Goal: Task Accomplishment & Management: Manage account settings

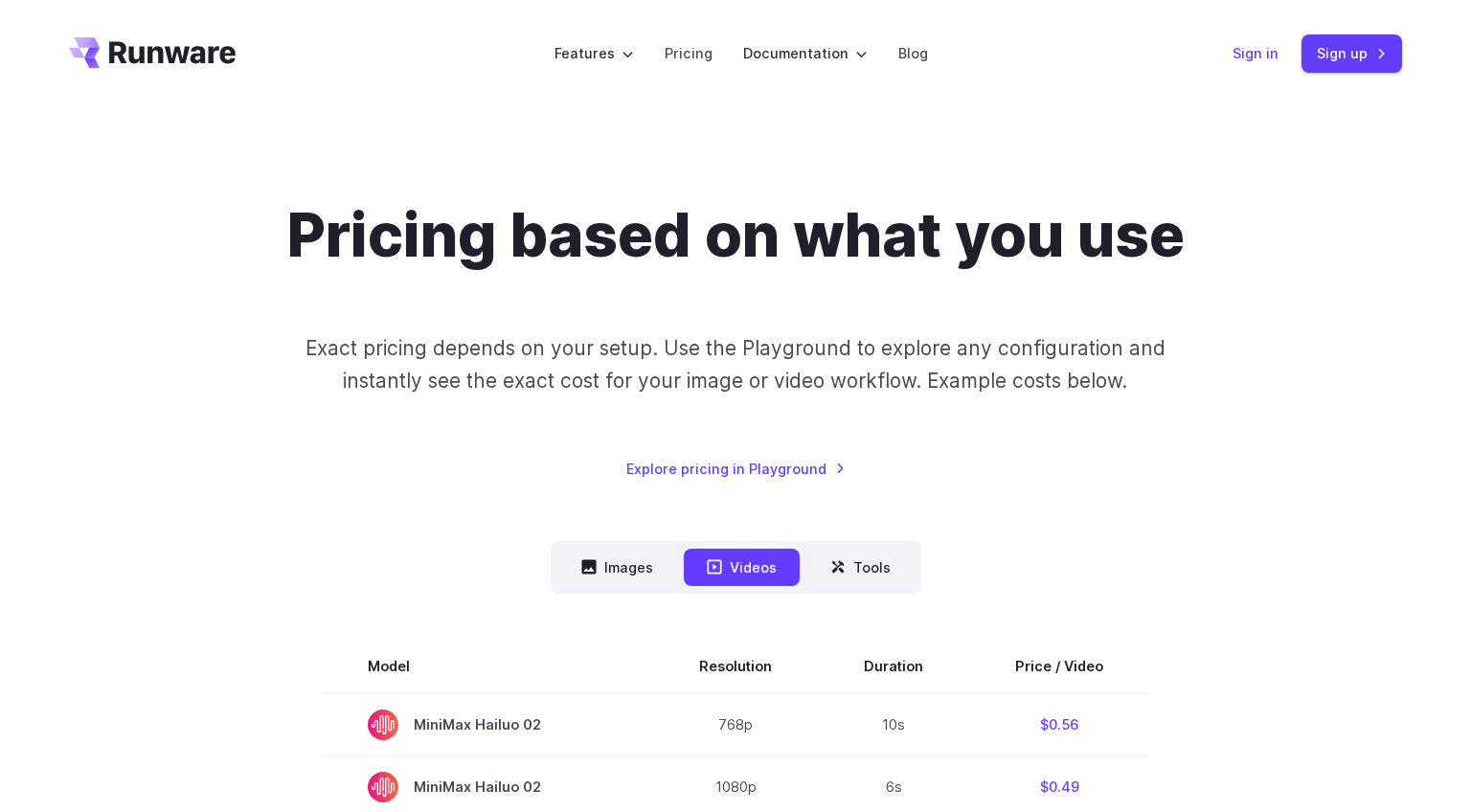
click at [1268, 49] on link "Sign in" at bounding box center [1255, 53] width 46 height 22
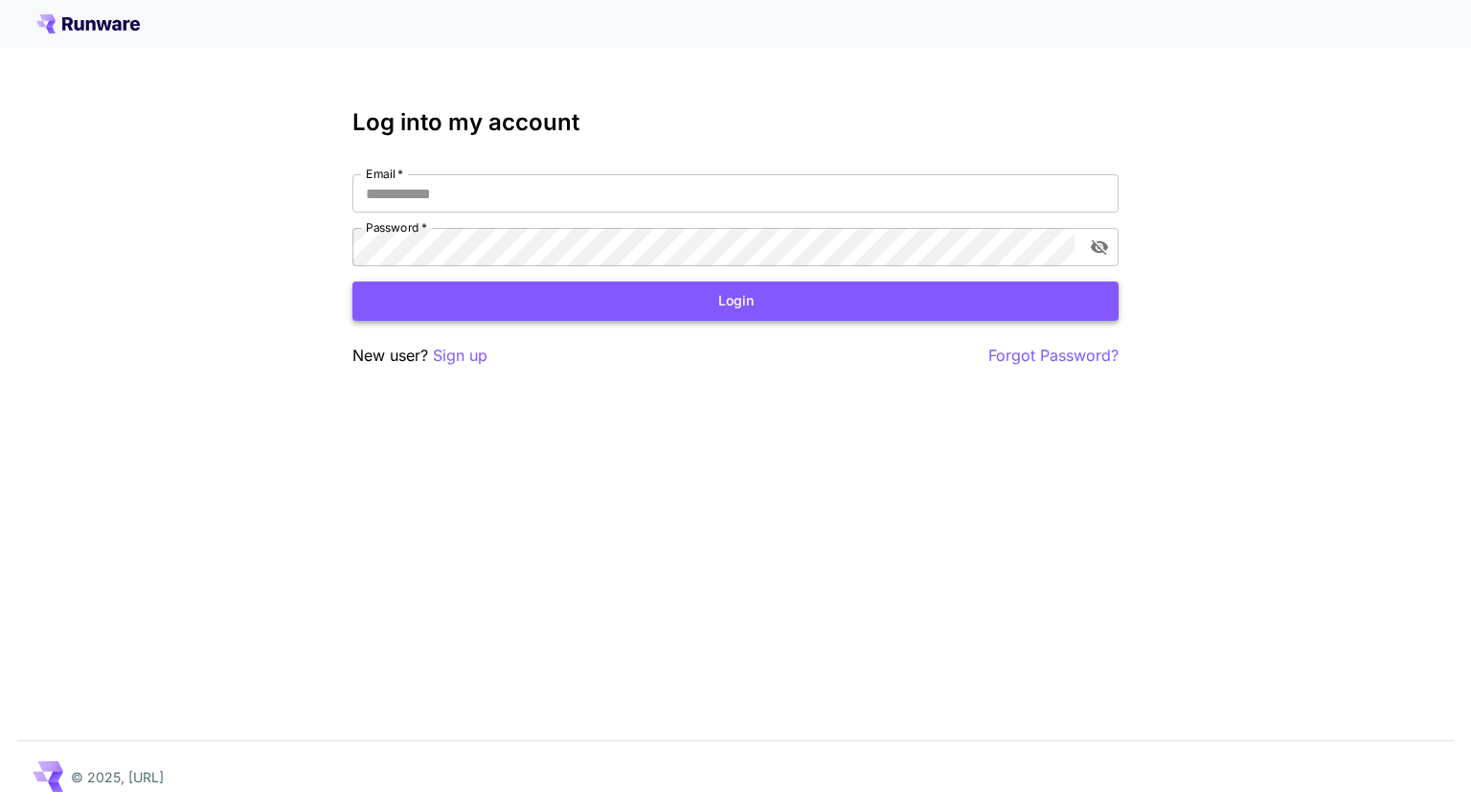
type input "**********"
click at [663, 313] on button "Login" at bounding box center [736, 301] width 766 height 39
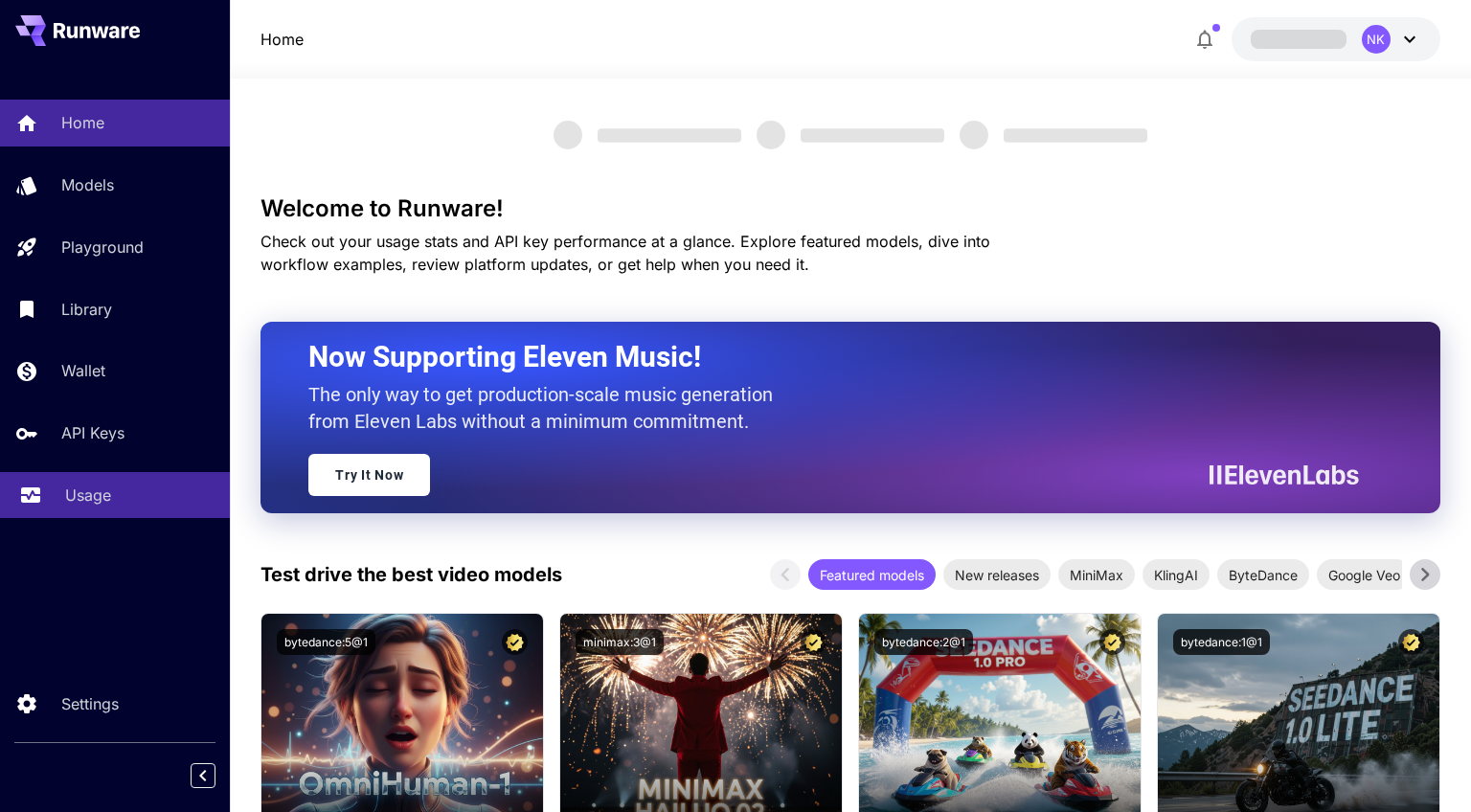
click at [111, 506] on div "Usage" at bounding box center [140, 495] width 150 height 23
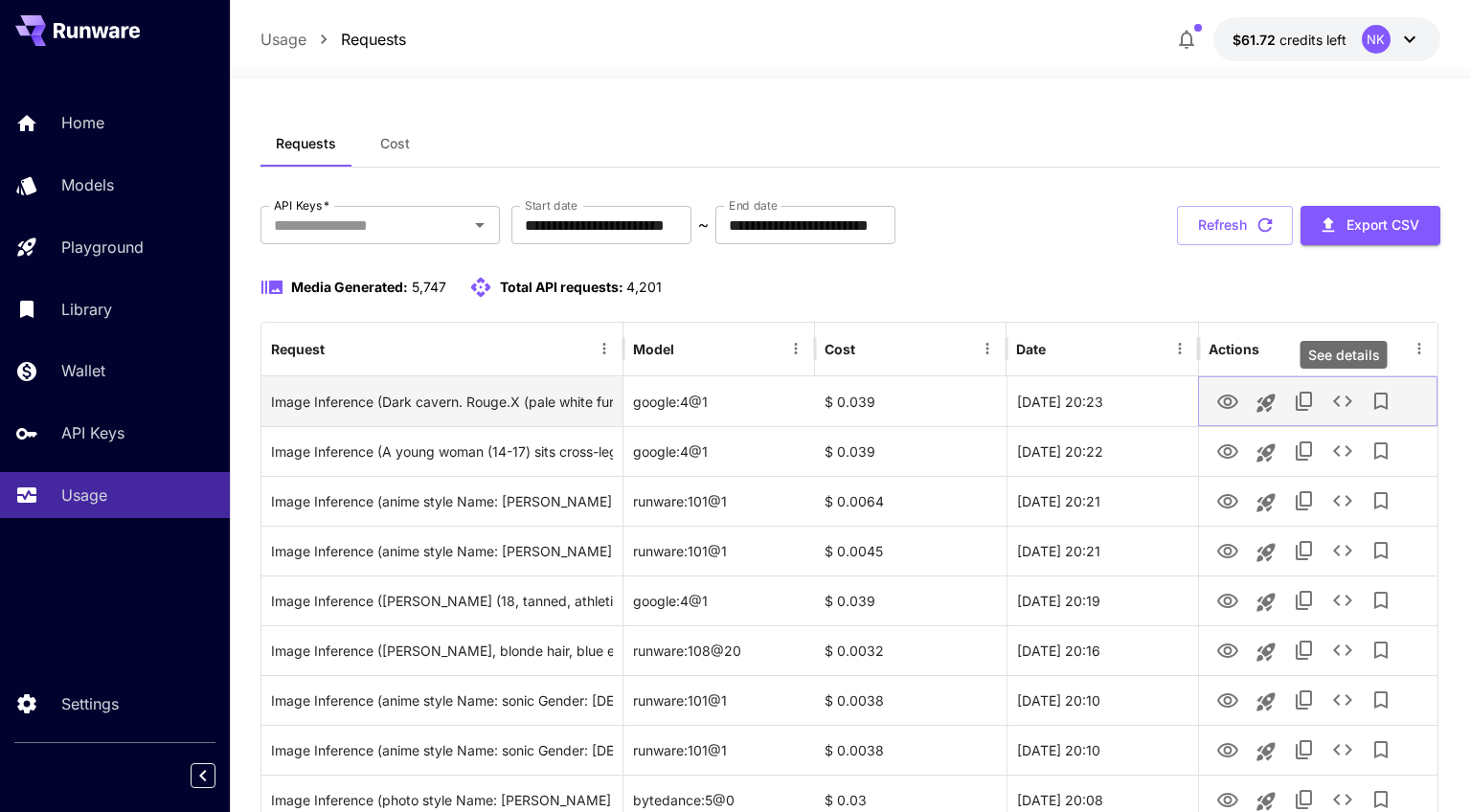
click at [1351, 402] on icon "See details" at bounding box center [1343, 401] width 19 height 12
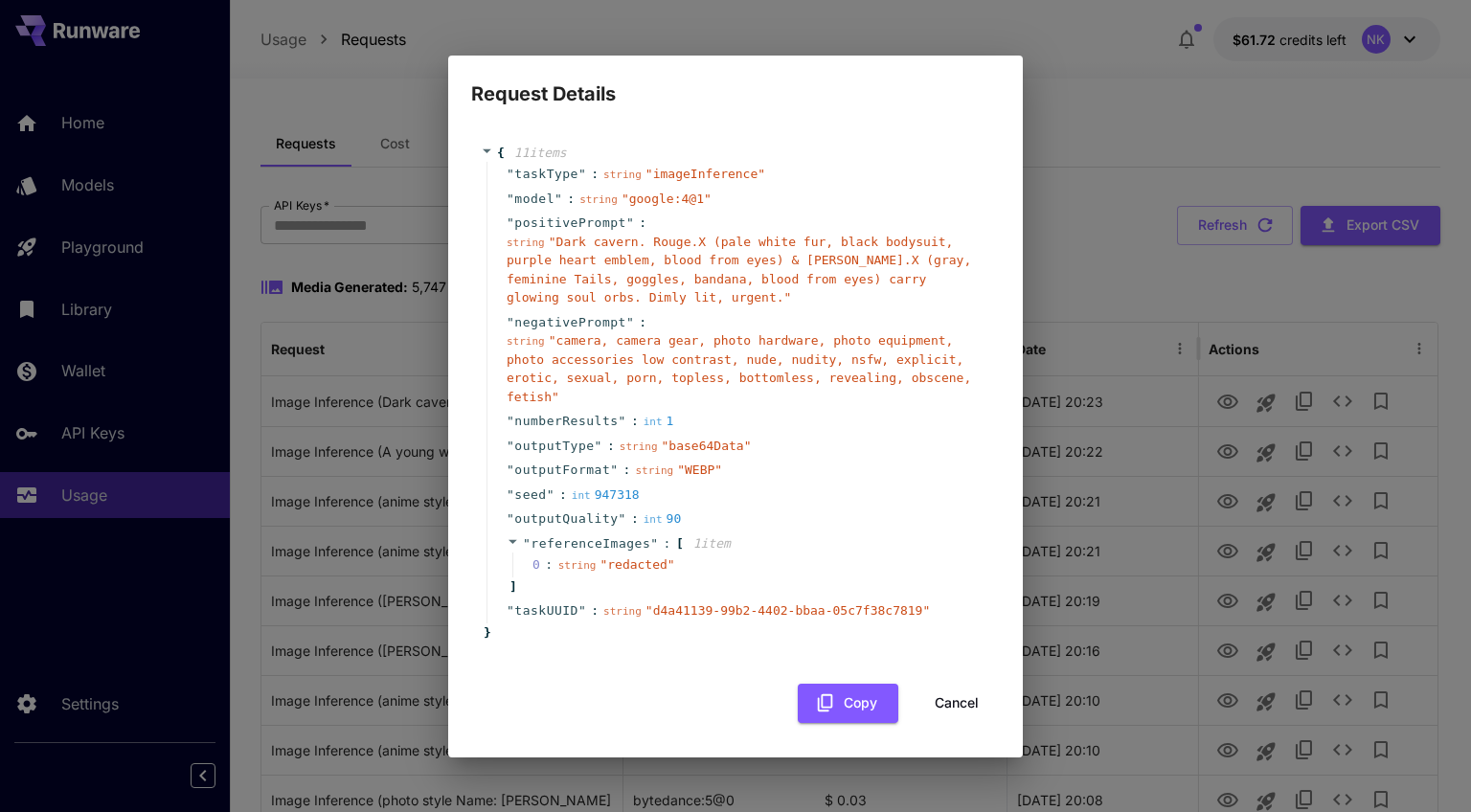
click at [765, 556] on div "0 : string " redacted "" at bounding box center [748, 565] width 473 height 25
click at [951, 698] on button "Cancel" at bounding box center [957, 703] width 86 height 39
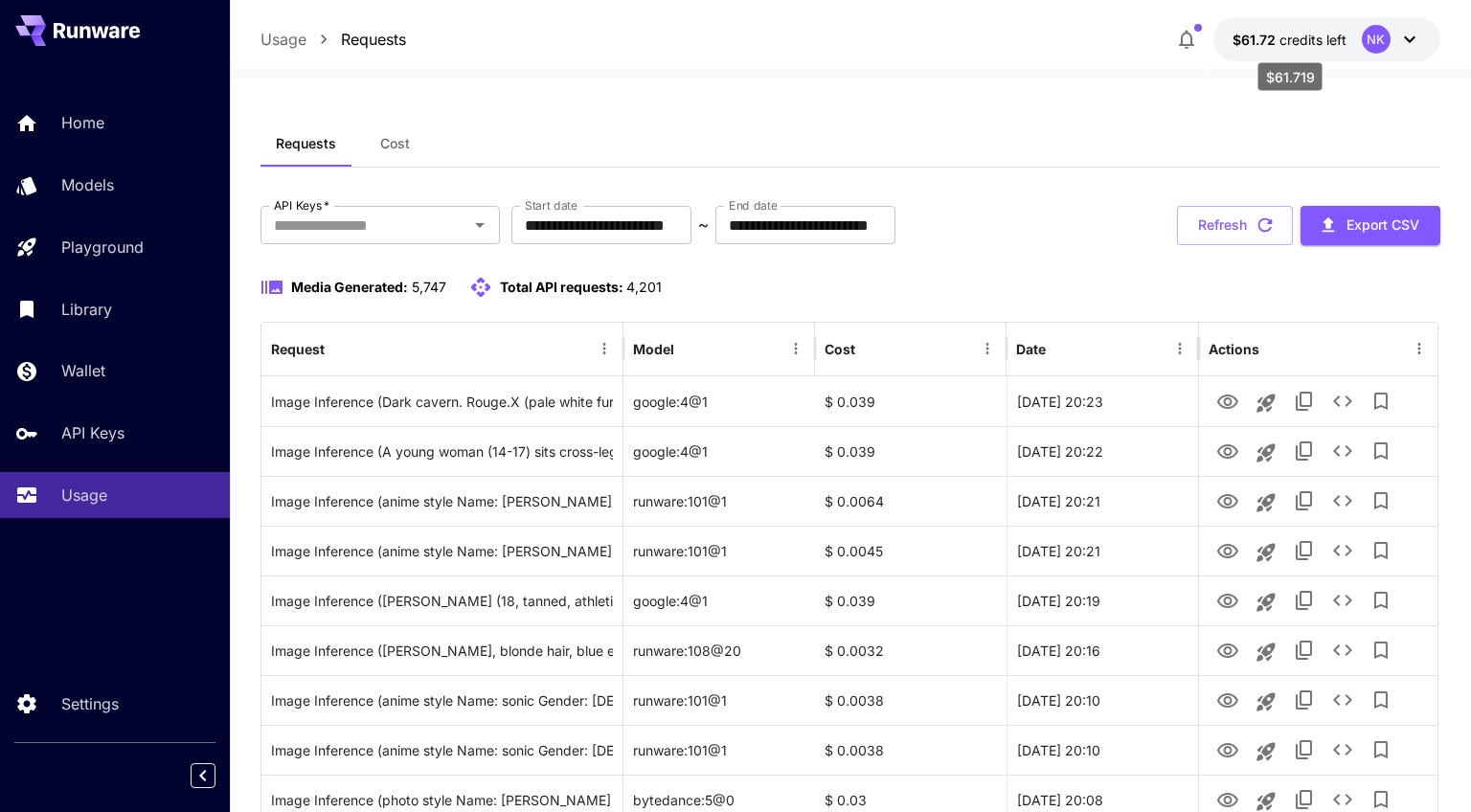
click at [1343, 47] on span "credits left" at bounding box center [1313, 39] width 67 height 16
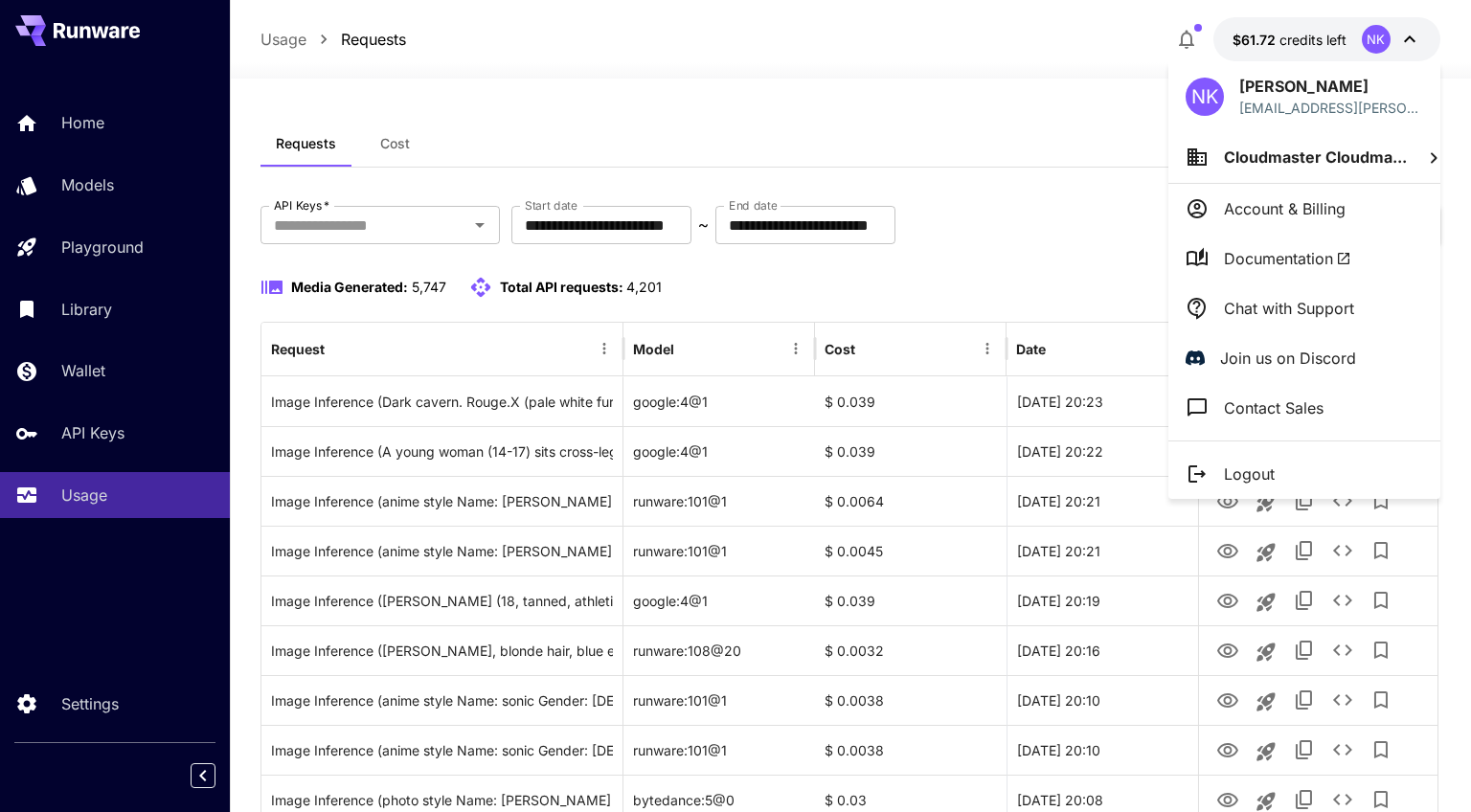
click at [1246, 207] on p "Account & Billing" at bounding box center [1284, 209] width 122 height 23
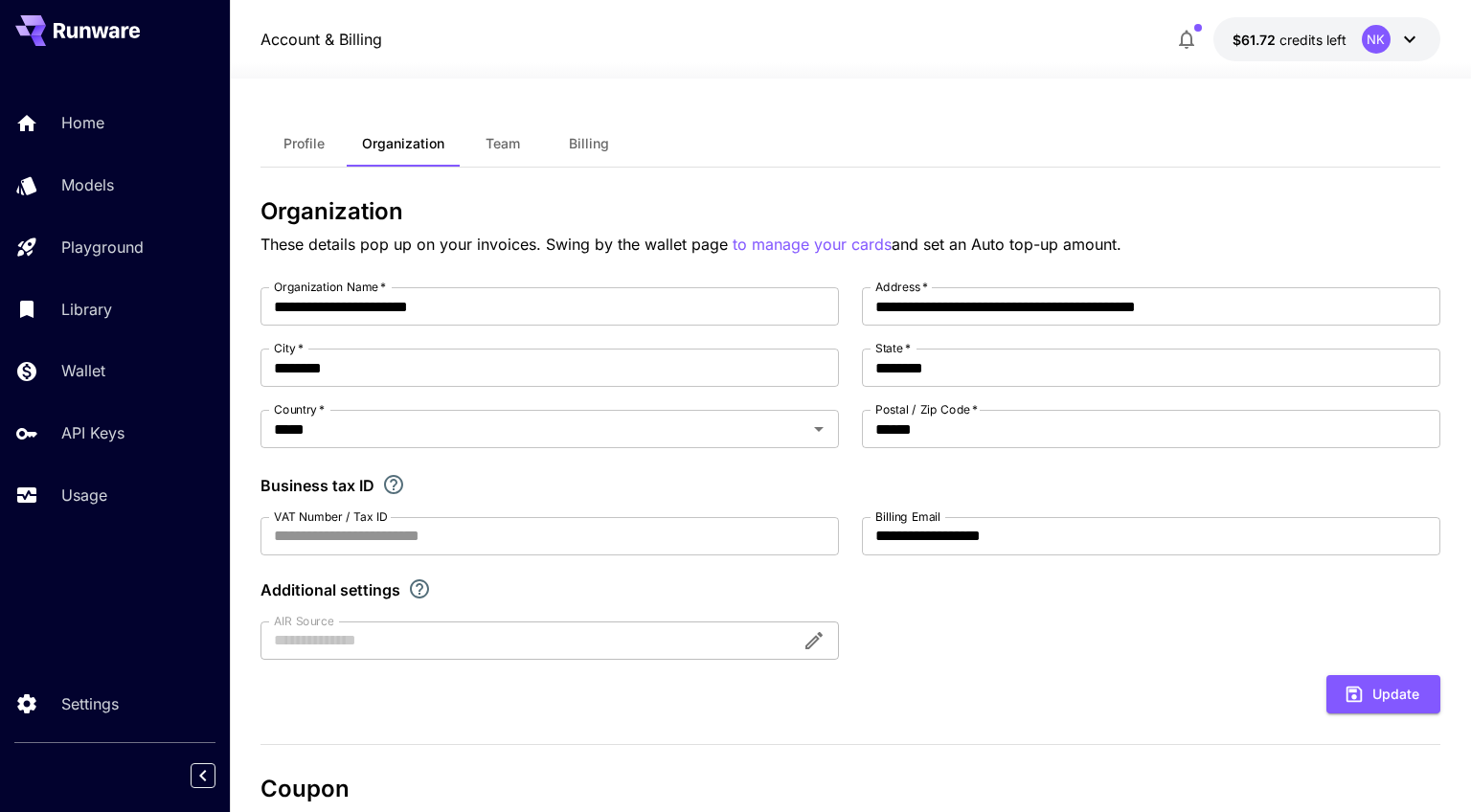
click at [593, 139] on span "Billing" at bounding box center [589, 144] width 40 height 17
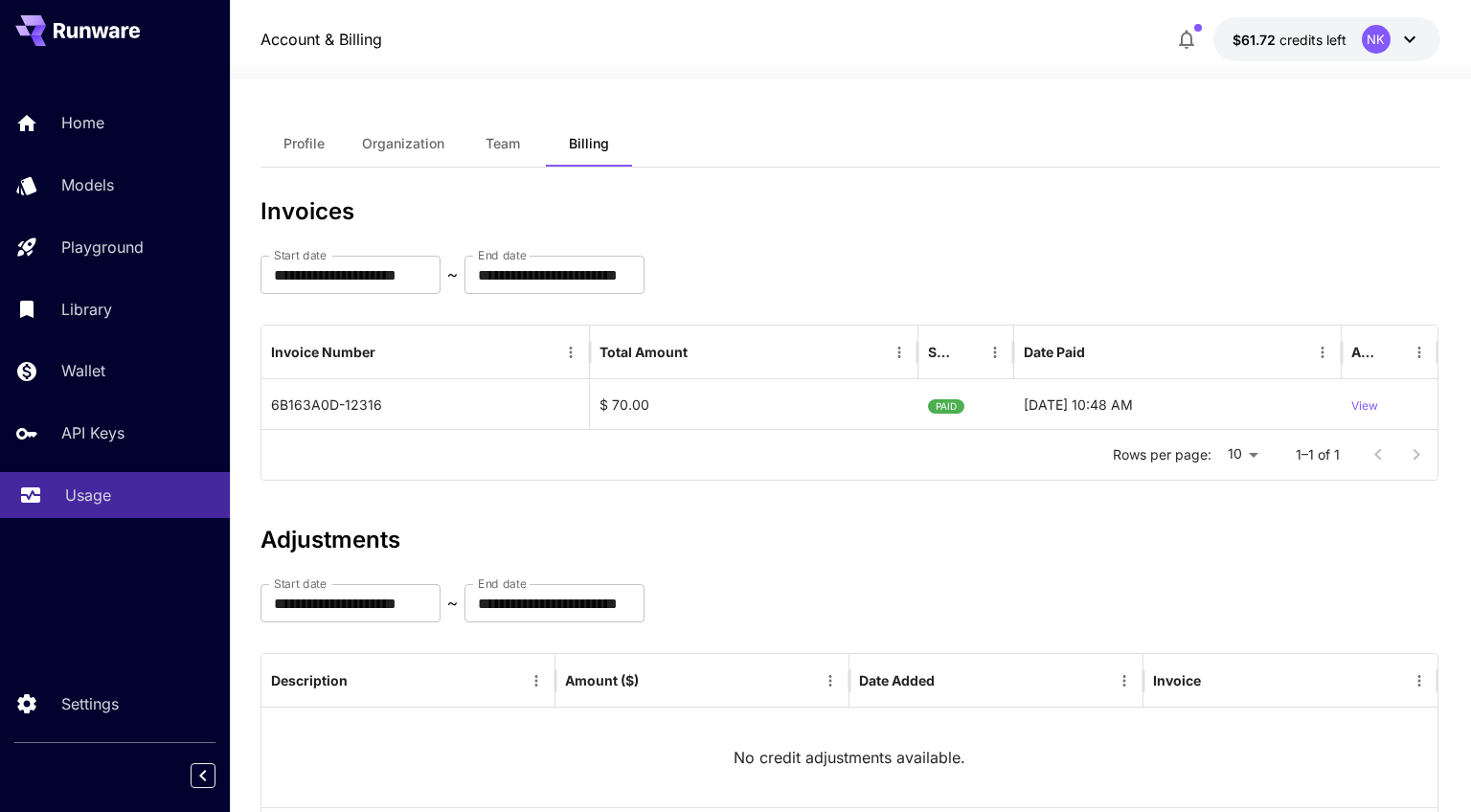
click at [115, 506] on div "Usage" at bounding box center [140, 495] width 150 height 23
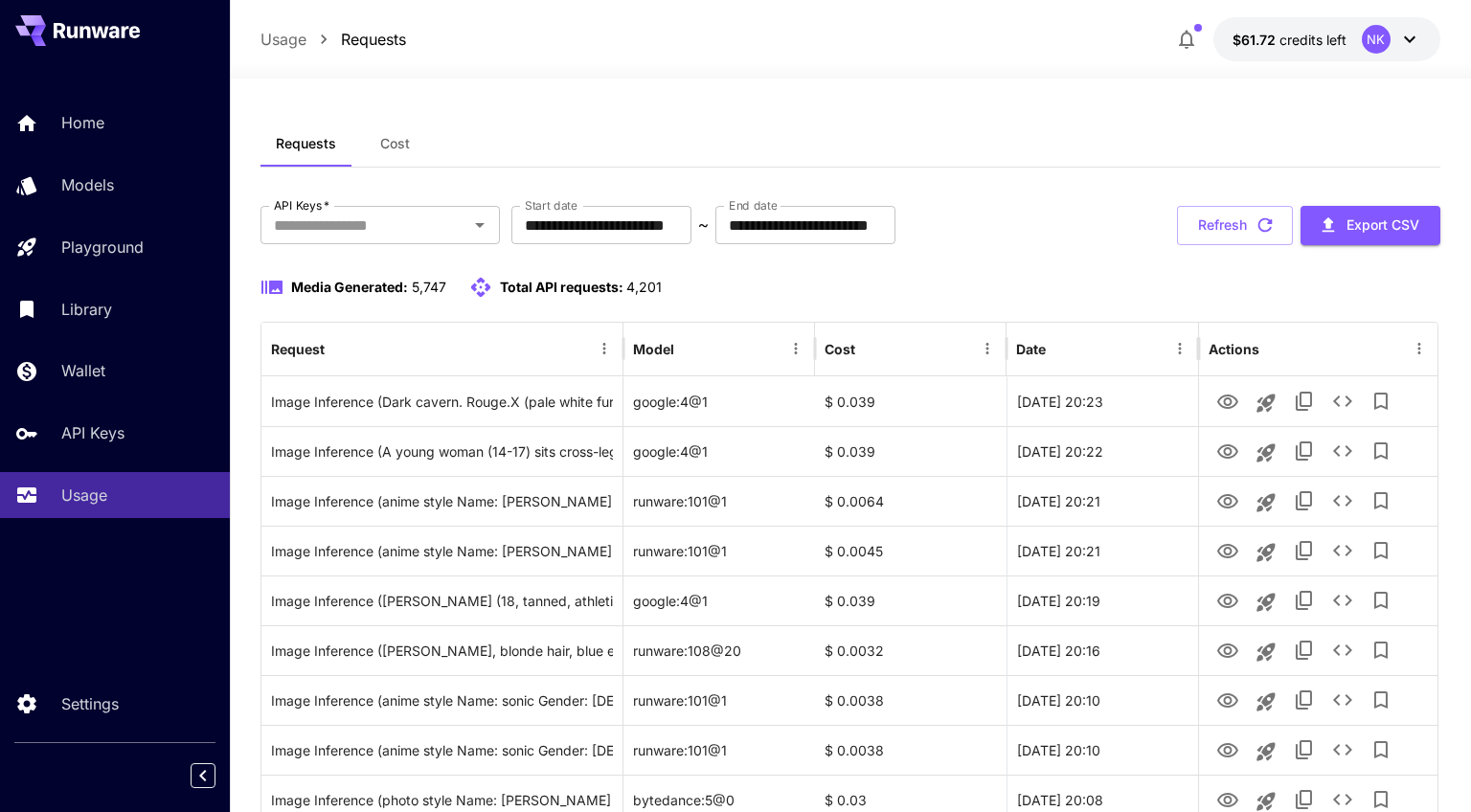
click at [370, 149] on button "Cost" at bounding box center [395, 144] width 86 height 46
